Goal: Task Accomplishment & Management: Complete application form

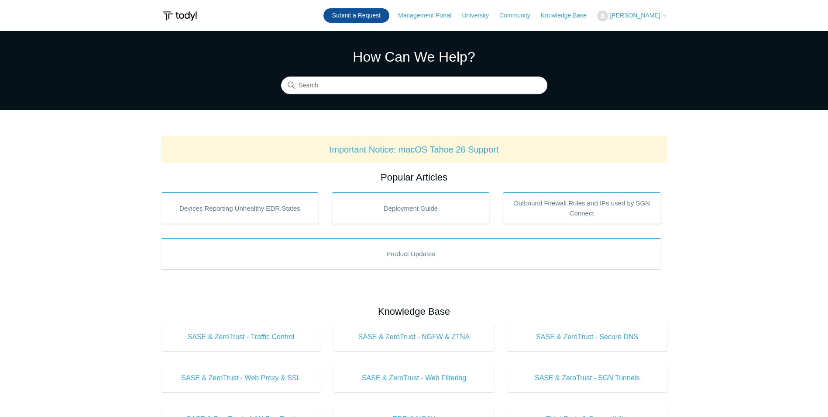
click at [375, 13] on link "Submit a Request" at bounding box center [357, 15] width 66 height 14
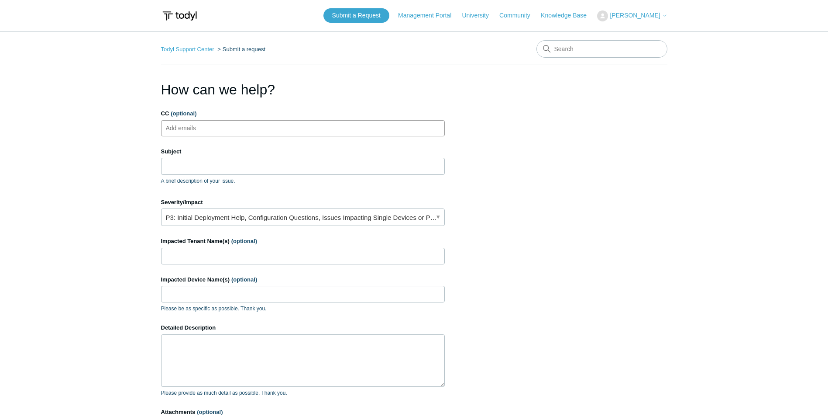
click at [270, 131] on ul "Add emails" at bounding box center [303, 128] width 284 height 16
click at [203, 128] on input "CC (optional)" at bounding box center [188, 127] width 52 height 13
click at [210, 170] on input "Subject" at bounding box center [303, 166] width 284 height 17
click at [414, 213] on link "P3: Initial Deployment Help, Configuration Questions, Issues Impacting Single D…" at bounding box center [303, 216] width 284 height 17
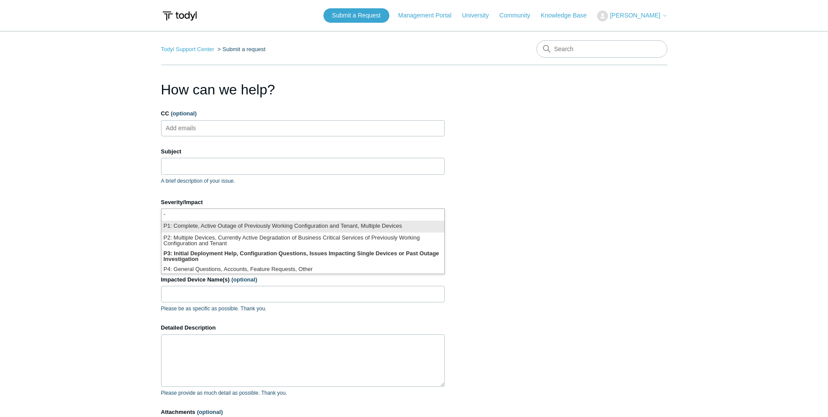
click at [302, 224] on li "P1: Complete, Active Outage of Previously Working Configuration and Tenant, Mul…" at bounding box center [303, 227] width 283 height 12
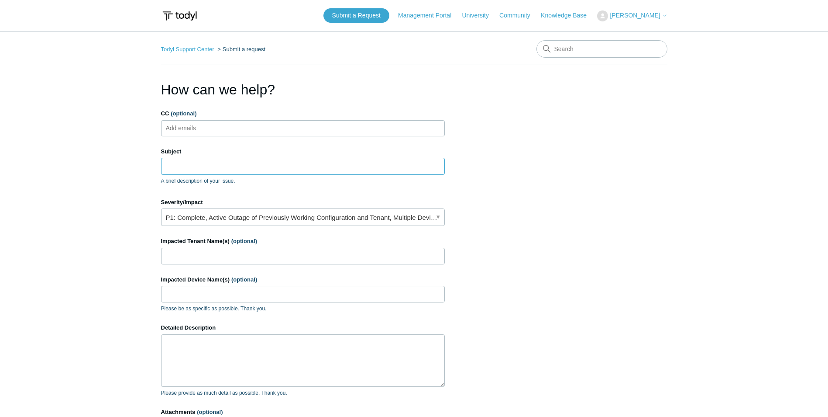
click at [207, 173] on input "Subject" at bounding box center [303, 166] width 284 height 17
type input "N"
type input "C"
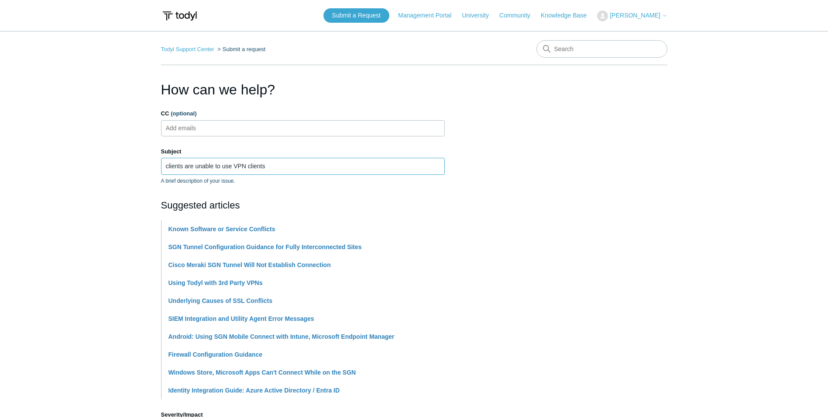
type input "clients are unable to use VPN clients"
click at [107, 238] on main "Todyl Support Center Submit a request How can we help? CC (optional) Add emails…" at bounding box center [414, 362] width 828 height 663
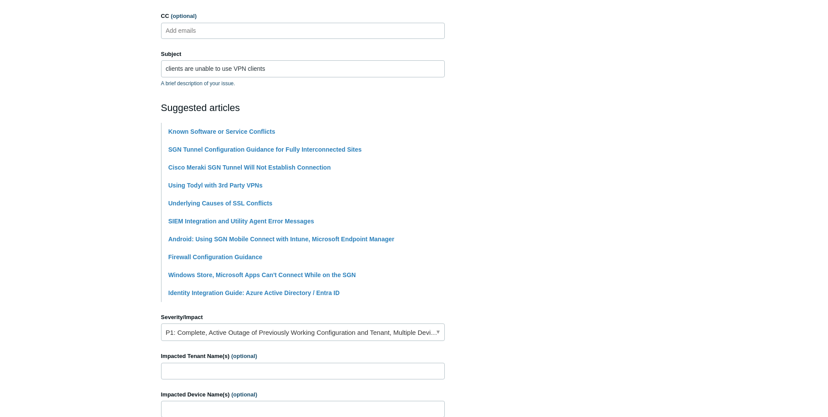
scroll to position [175, 0]
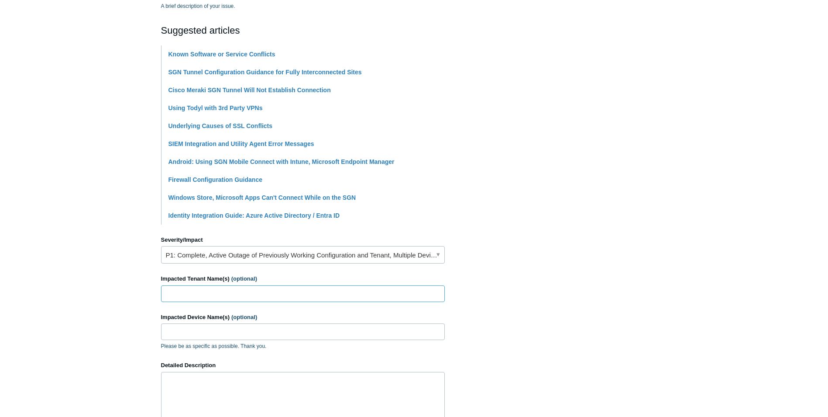
click at [186, 290] on input "Impacted Tenant Name(s) (optional)" at bounding box center [303, 293] width 284 height 17
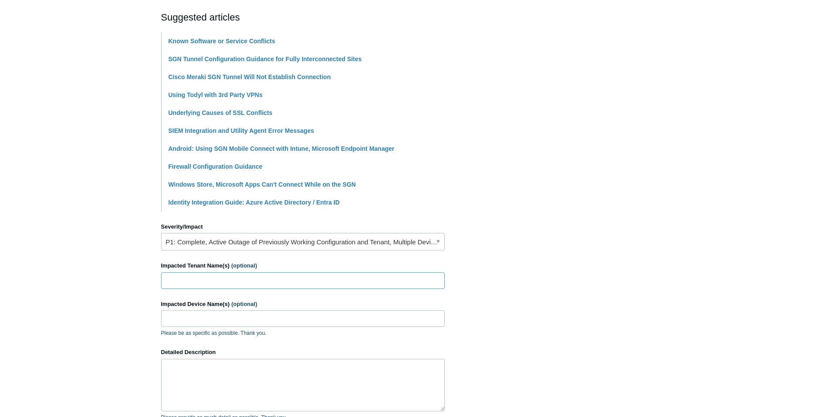
scroll to position [218, 0]
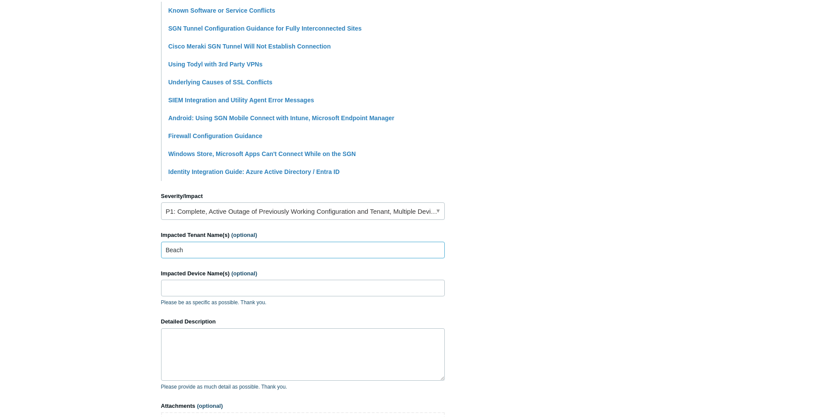
drag, startPoint x: 200, startPoint y: 252, endPoint x: 146, endPoint y: 250, distance: 54.2
click at [146, 250] on main "Todyl Support Center Submit a request How can we help? CC (optional) Add emails…" at bounding box center [414, 144] width 828 height 663
type input "Cero Balance"
click at [210, 341] on textarea "Detailed Description" at bounding box center [303, 354] width 284 height 52
type textarea "c"
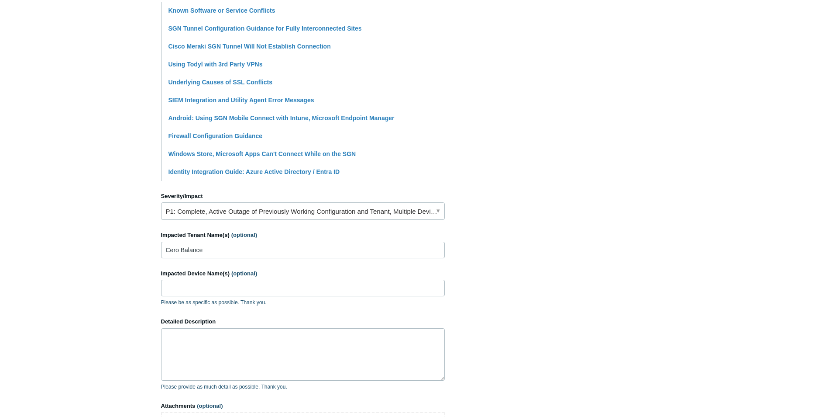
drag, startPoint x: 494, startPoint y: 151, endPoint x: 604, endPoint y: 102, distance: 120.8
click at [604, 102] on section "How can we help? CC (optional) Add emails Subject clients are unable to use VPN…" at bounding box center [414, 163] width 507 height 604
click at [230, 332] on textarea "Detailed Description" at bounding box center [303, 354] width 284 height 52
click at [303, 252] on input "Cero Balance" at bounding box center [303, 250] width 284 height 17
paste input "Beach, Freeman, Lim & Cleland LLP"
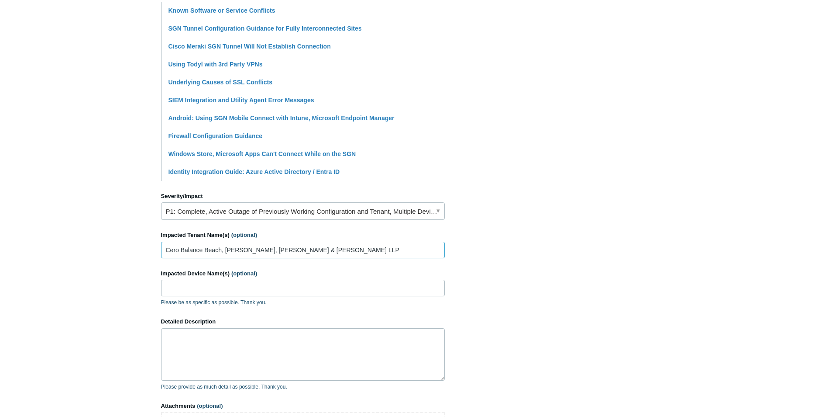
click at [204, 249] on input "Cero Balance Beach, Freeman, Lim & Cleland LLP" at bounding box center [303, 250] width 284 height 17
type input "Cero Balance, Beach, Freeman, Lim & Cleland LLP"
click at [225, 286] on input "Impacted Device Name(s) (optional)" at bounding box center [303, 288] width 284 height 17
click at [221, 338] on textarea "Detailed Description" at bounding box center [303, 354] width 284 height 52
click at [381, 336] on textarea "clients are unable to access vpn, we believe that this issue is being caused by…" at bounding box center [303, 354] width 284 height 52
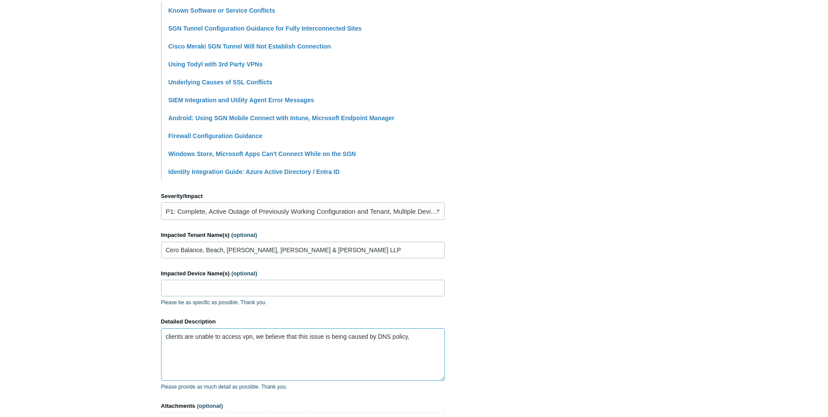
click at [380, 335] on textarea "clients are unable to access vpn, we believe that this issue is being caused by…" at bounding box center [303, 354] width 284 height 52
click at [431, 336] on textarea "clients are unable to access vpn, we believe that this issue is being caused by…" at bounding box center [303, 354] width 284 height 52
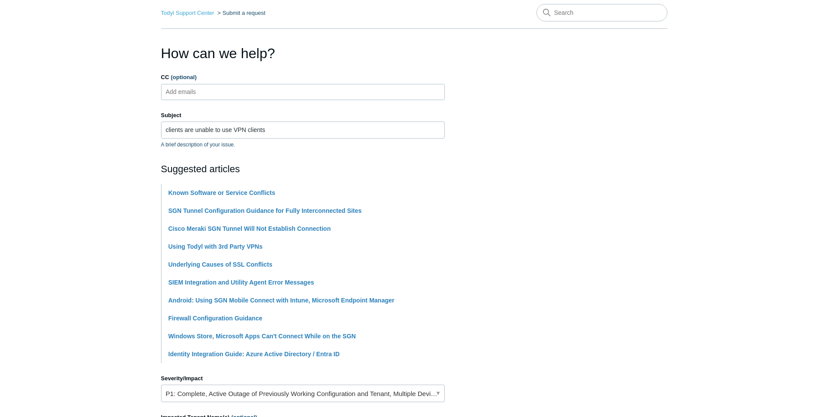
scroll to position [306, 0]
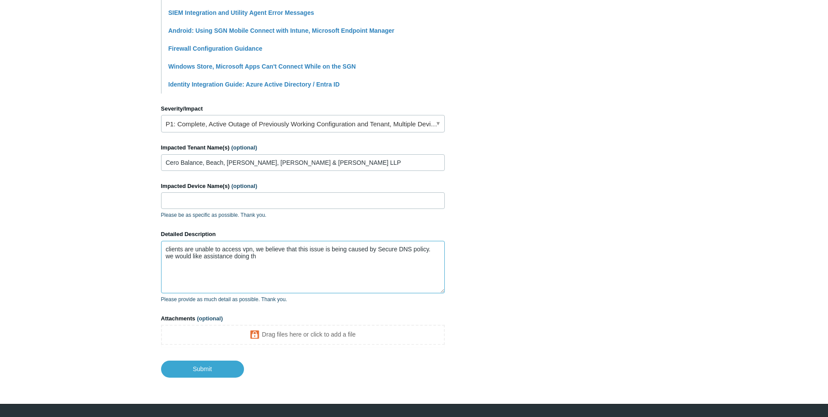
click at [248, 252] on textarea "clients are unable to access vpn, we believe that this issue is being caused by…" at bounding box center [303, 267] width 284 height 52
drag, startPoint x: 491, startPoint y: 269, endPoint x: 486, endPoint y: 270, distance: 5.3
click at [490, 270] on section "How can we help? CC (optional) Add emails Subject clients are unable to use VPN…" at bounding box center [414, 75] width 507 height 604
drag, startPoint x: 269, startPoint y: 263, endPoint x: 236, endPoint y: 263, distance: 33.2
click at [236, 263] on textarea "clients are unable to access vpn, we believe that this issue is being caused by…" at bounding box center [303, 267] width 284 height 52
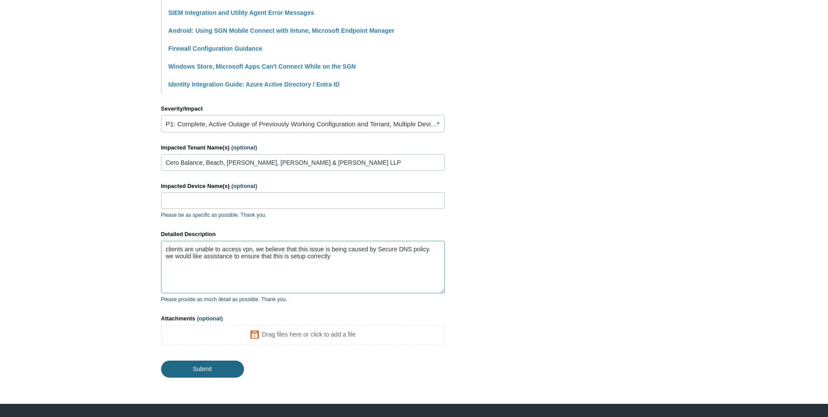
type textarea "clients are unable to access vpn, we believe that this issue is being caused by…"
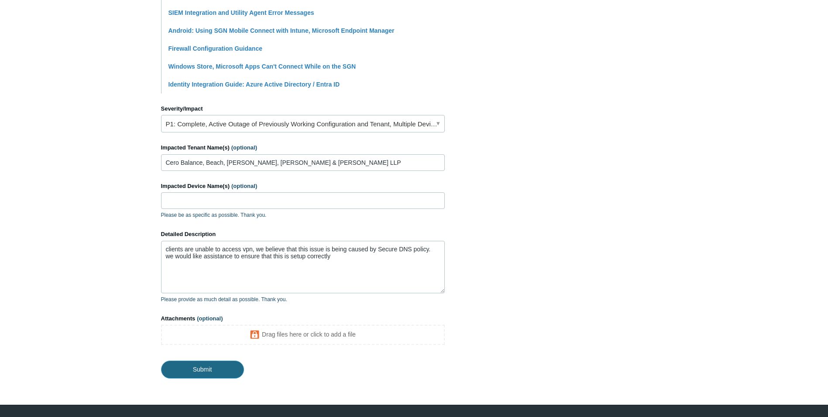
click at [217, 371] on input "Submit" at bounding box center [202, 368] width 83 height 17
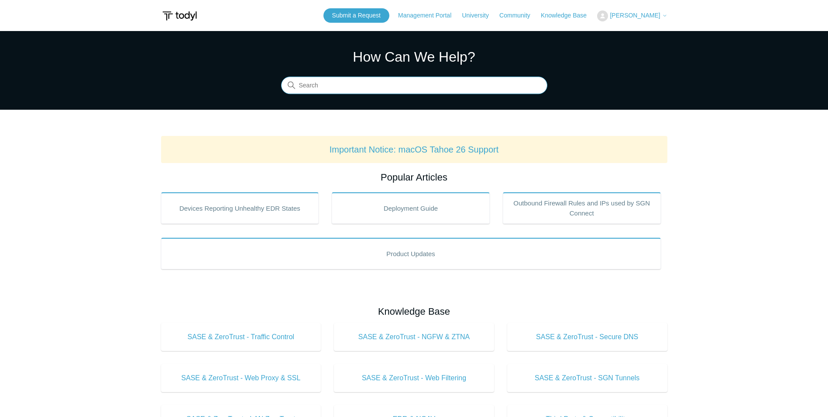
click at [403, 87] on input "Search" at bounding box center [414, 85] width 266 height 17
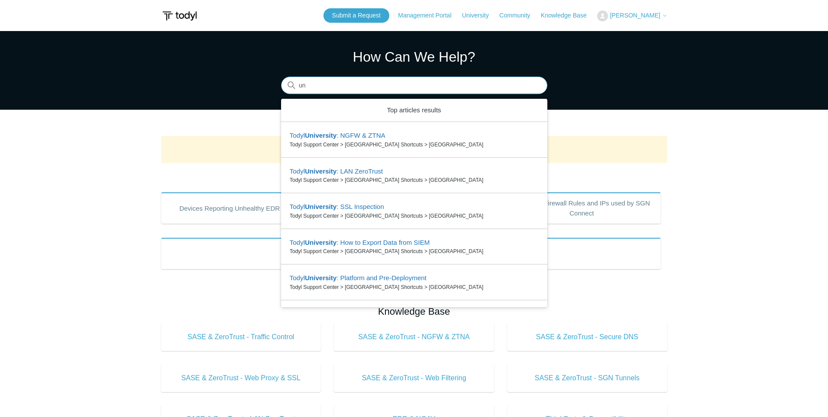
type input "u"
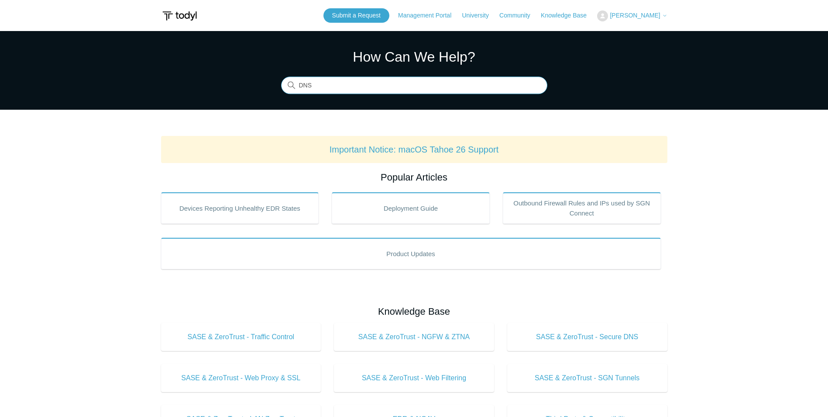
type input "DNS"
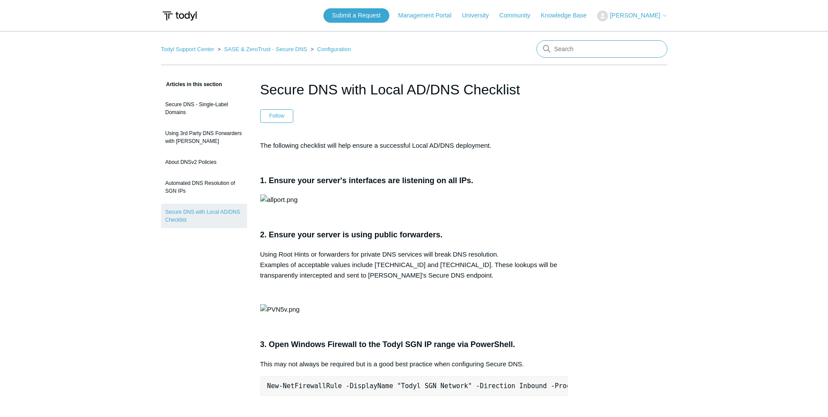
click at [588, 54] on input "Search" at bounding box center [602, 48] width 131 height 17
type input "secure dns"
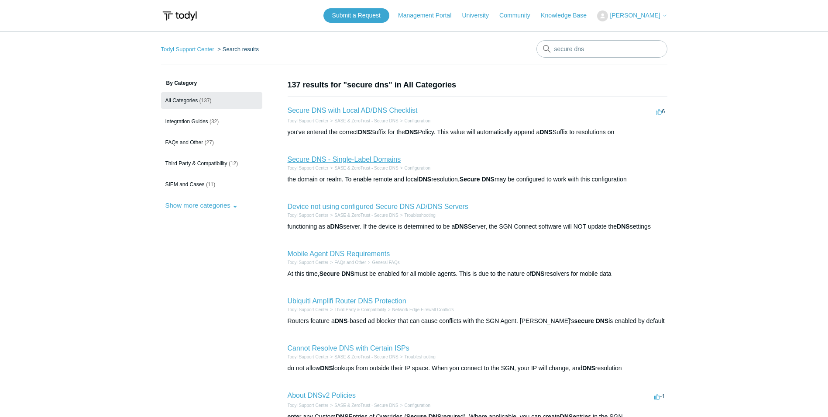
click at [366, 156] on link "Secure DNS - Single-Label Domains" at bounding box center [345, 158] width 114 height 7
click at [371, 109] on link "Secure DNS with Local AD/DNS Checklist" at bounding box center [353, 110] width 130 height 7
